Goal: Task Accomplishment & Management: Use online tool/utility

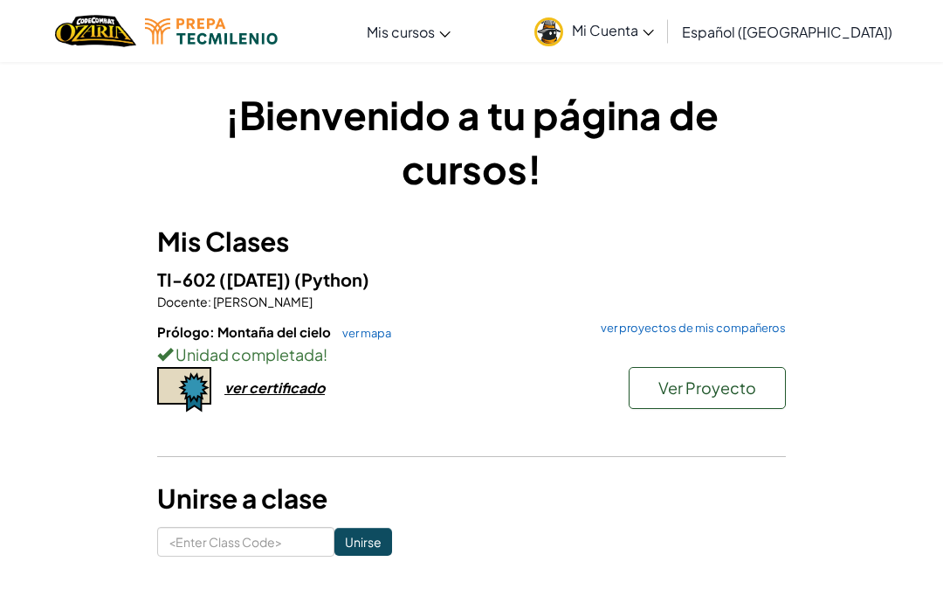
click at [753, 383] on span "Ver Proyecto" at bounding box center [708, 387] width 98 height 20
